Goal: Task Accomplishment & Management: Manage account settings

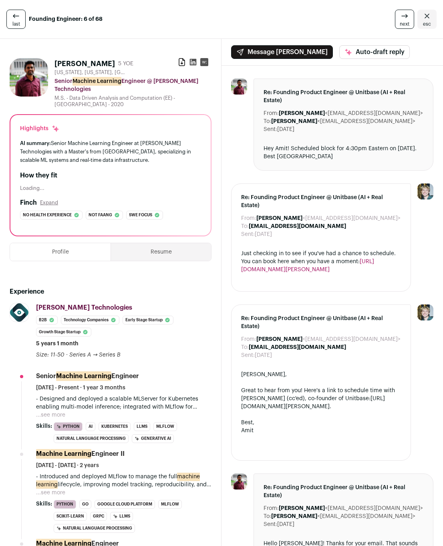
scroll to position [775, 0]
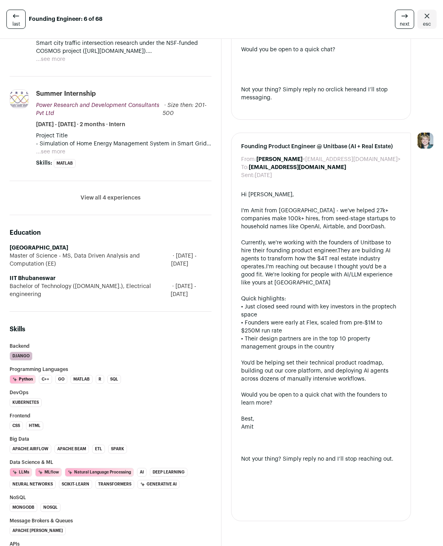
click at [19, 16] on icon at bounding box center [16, 16] width 10 height 10
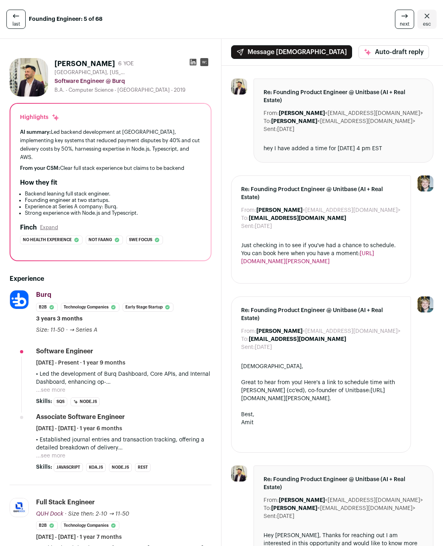
click at [422, 19] on icon "Close" at bounding box center [427, 16] width 10 height 10
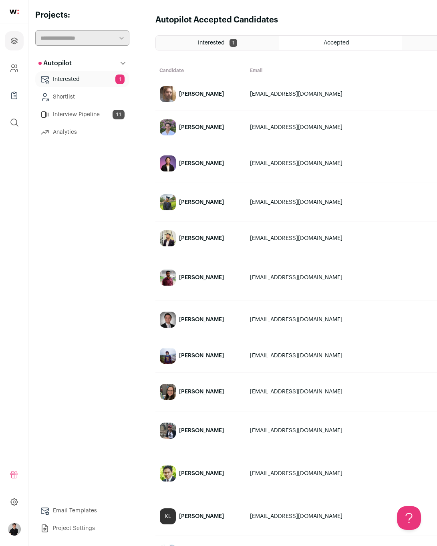
click at [83, 76] on link "Interested 1" at bounding box center [82, 79] width 94 height 16
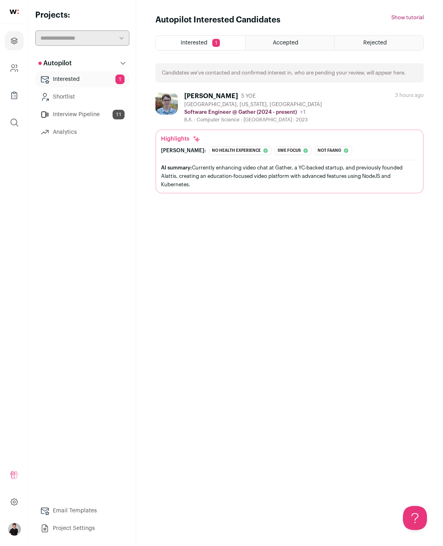
click at [319, 101] on div "[PERSON_NAME] 5 YOE [GEOGRAPHIC_DATA], [US_STATE], [GEOGRAPHIC_DATA] Software E…" at bounding box center [289, 107] width 268 height 31
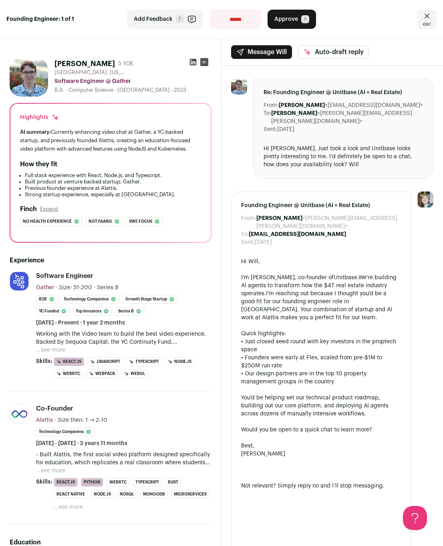
click at [289, 19] on span "Approve" at bounding box center [286, 19] width 24 height 8
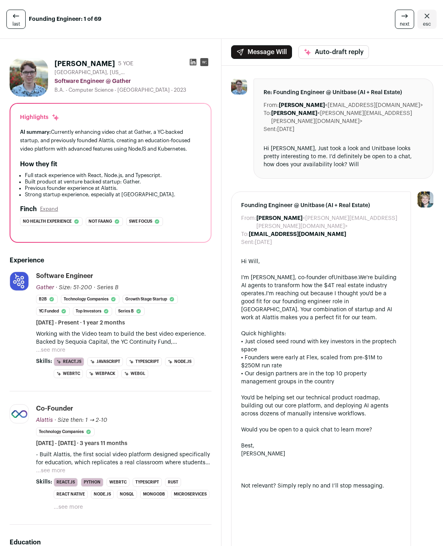
click at [190, 63] on icon at bounding box center [193, 62] width 7 height 7
